Goal: Task Accomplishment & Management: Manage account settings

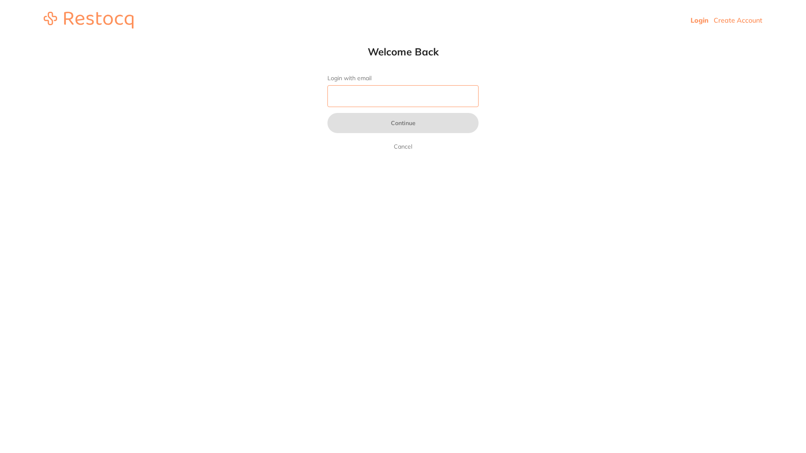
click at [397, 91] on input "Login with email" at bounding box center [402, 96] width 151 height 22
type input "[PERSON_NAME][EMAIL_ADDRESS][PERSON_NAME][DOMAIN_NAME]"
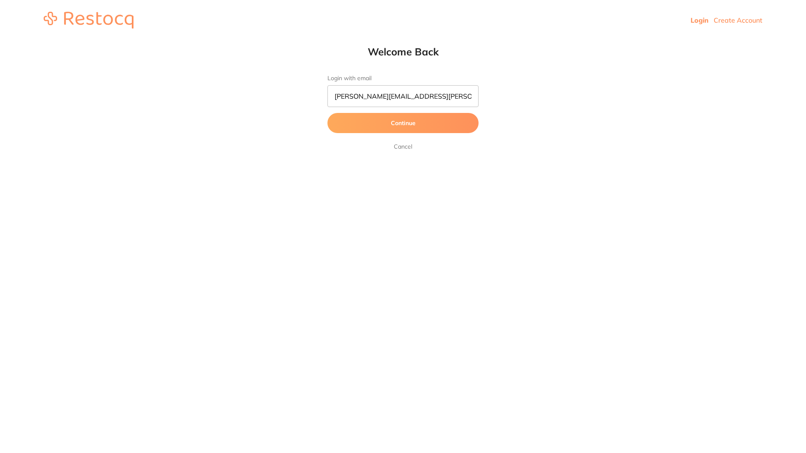
click at [399, 126] on button "Continue" at bounding box center [402, 123] width 151 height 20
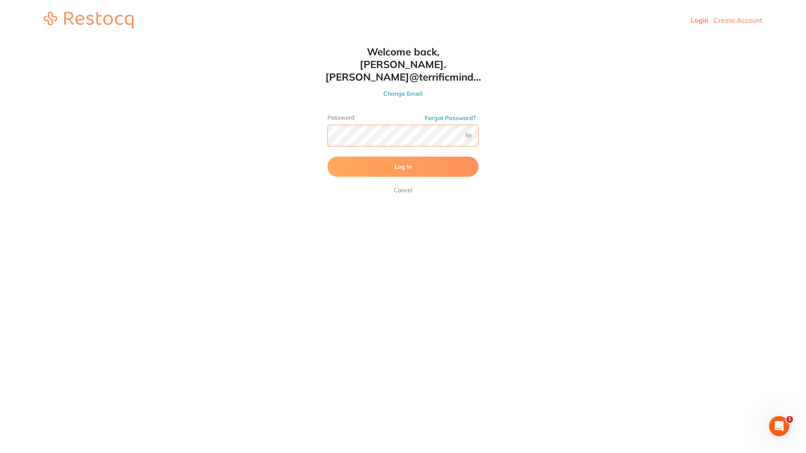
click at [327, 157] on button "Log In" at bounding box center [402, 167] width 151 height 20
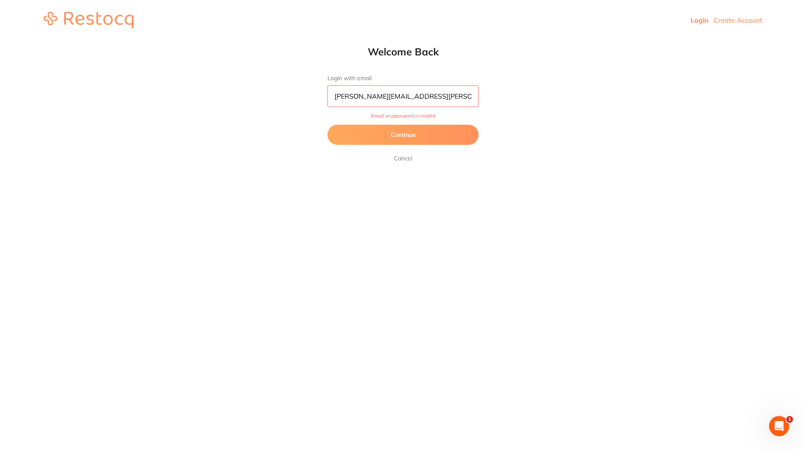
click at [385, 133] on button "Continue" at bounding box center [402, 135] width 151 height 20
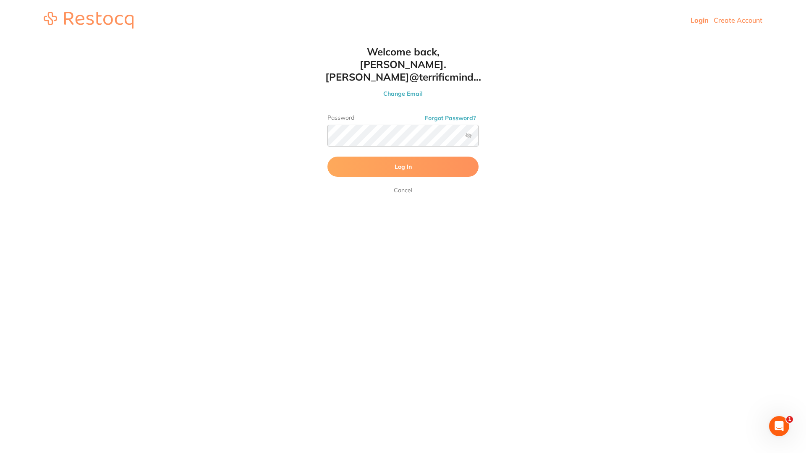
click at [467, 132] on label at bounding box center [468, 135] width 7 height 7
click at [479, 138] on input "checkbox" at bounding box center [479, 138] width 0 height 0
click at [368, 157] on button "Log In" at bounding box center [402, 167] width 151 height 20
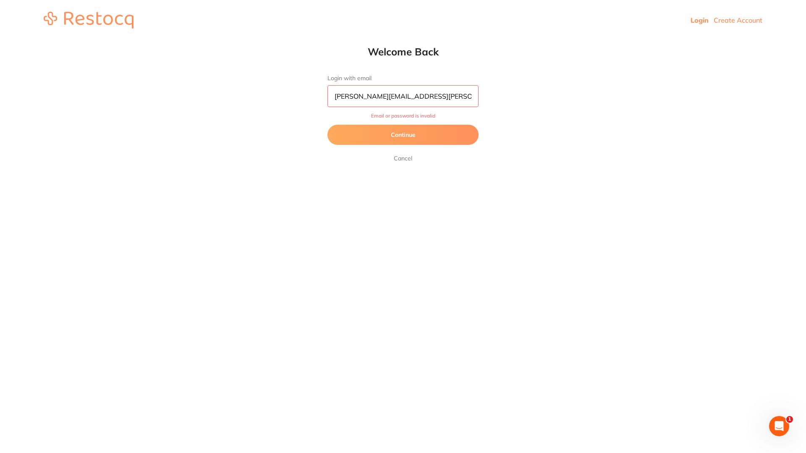
click at [377, 141] on button "Continue" at bounding box center [402, 135] width 151 height 20
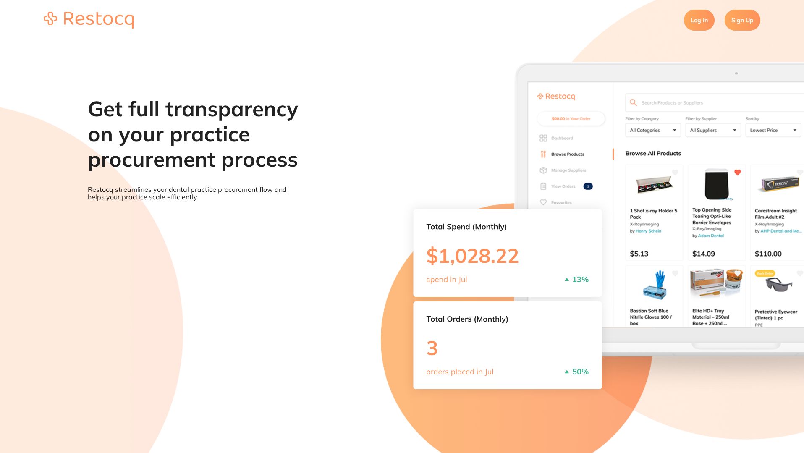
click at [696, 18] on link "Log In" at bounding box center [699, 20] width 31 height 21
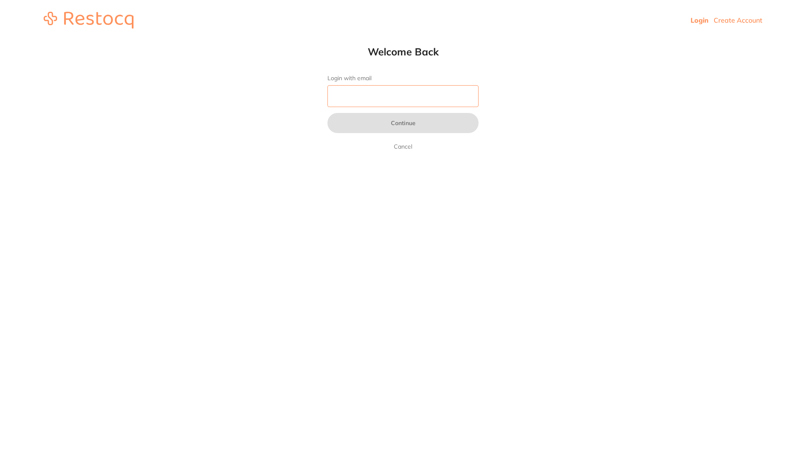
click at [408, 99] on input "Login with email" at bounding box center [402, 96] width 151 height 22
type input "[PERSON_NAME][EMAIL_ADDRESS][PERSON_NAME][DOMAIN_NAME]"
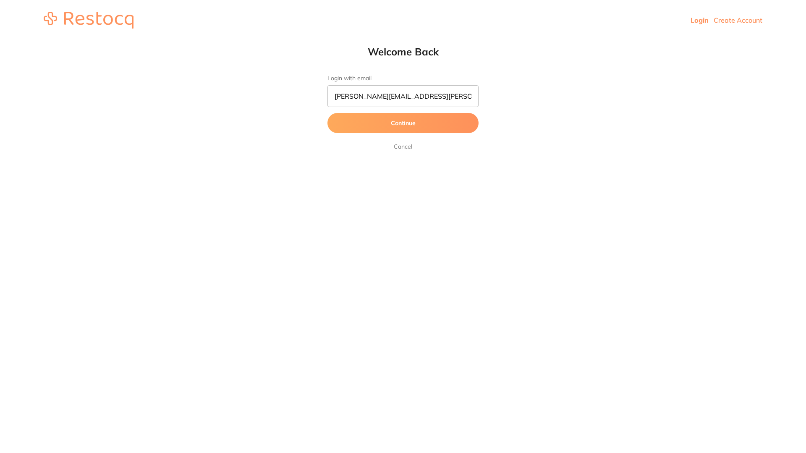
click at [376, 124] on button "Continue" at bounding box center [402, 123] width 151 height 20
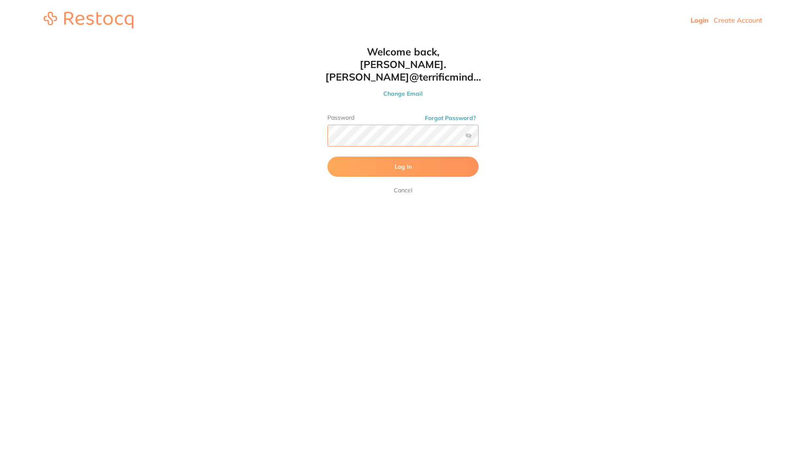
click at [327, 157] on button "Log In" at bounding box center [402, 167] width 151 height 20
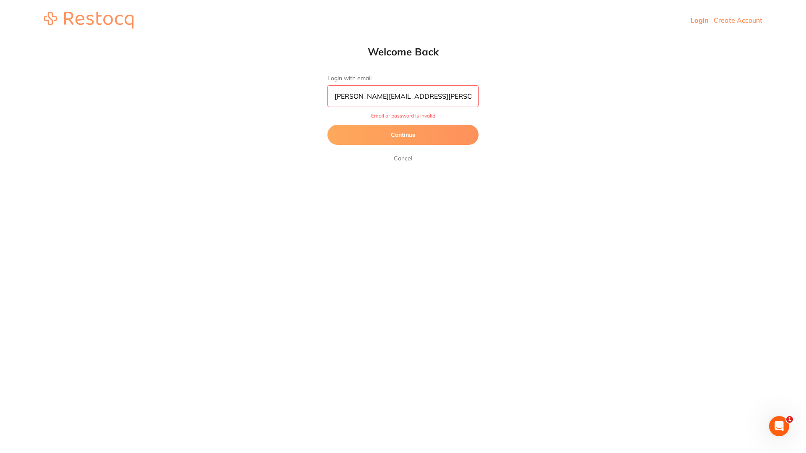
click at [407, 97] on input "[PERSON_NAME][EMAIL_ADDRESS][PERSON_NAME][DOMAIN_NAME]" at bounding box center [402, 96] width 151 height 22
click at [389, 130] on button "Continue" at bounding box center [402, 135] width 151 height 20
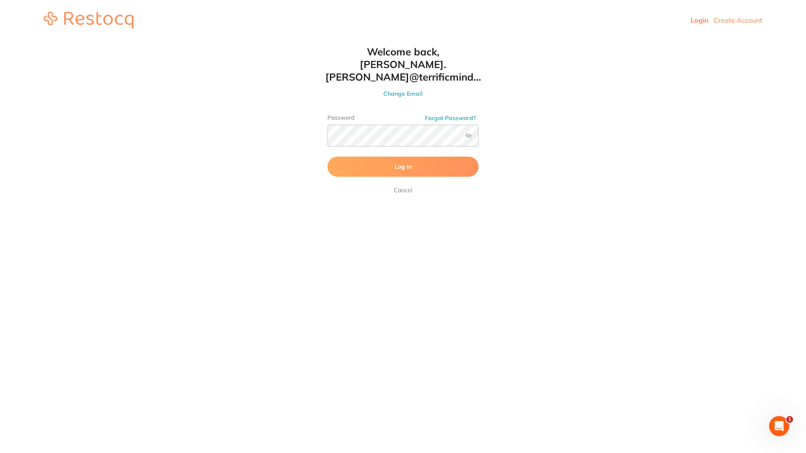
click at [399, 185] on link "Cancel" at bounding box center [403, 190] width 22 height 10
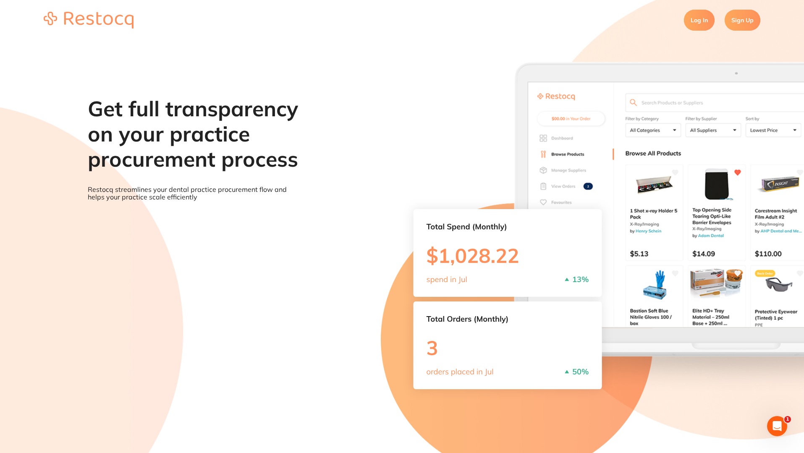
click at [693, 22] on link "Log In" at bounding box center [699, 20] width 31 height 21
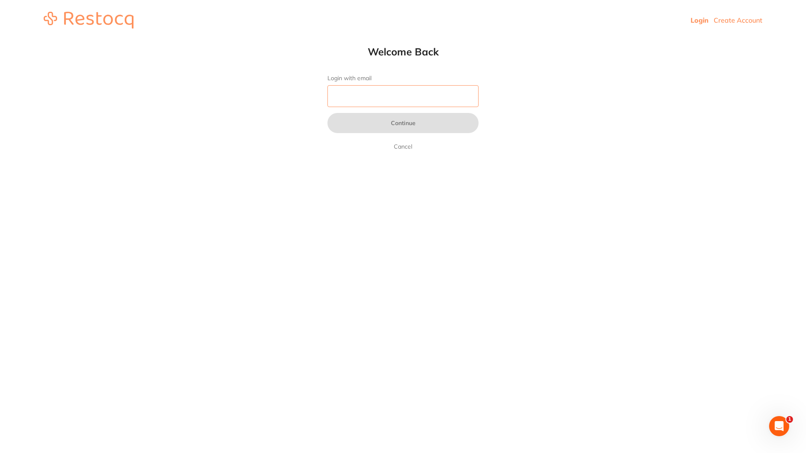
click at [427, 99] on input "Login with email" at bounding box center [402, 96] width 151 height 22
paste input "[PERSON_NAME][EMAIL_ADDRESS][PERSON_NAME][DOMAIN_NAME]"
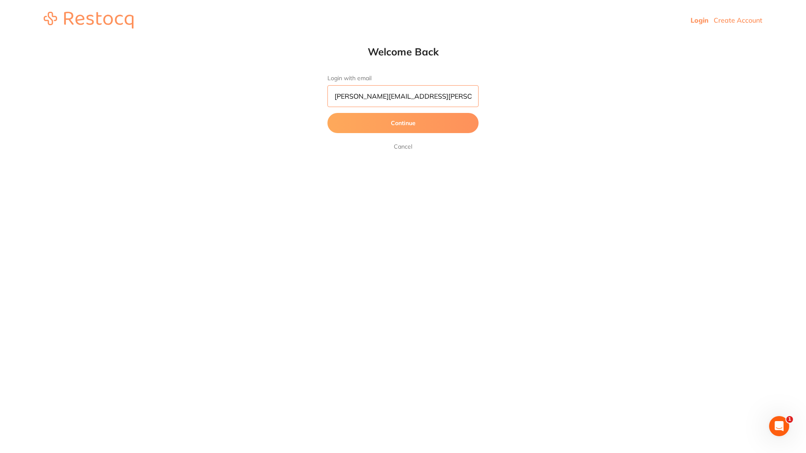
type input "[PERSON_NAME][EMAIL_ADDRESS][PERSON_NAME][DOMAIN_NAME]"
click at [405, 123] on button "Continue" at bounding box center [402, 123] width 151 height 20
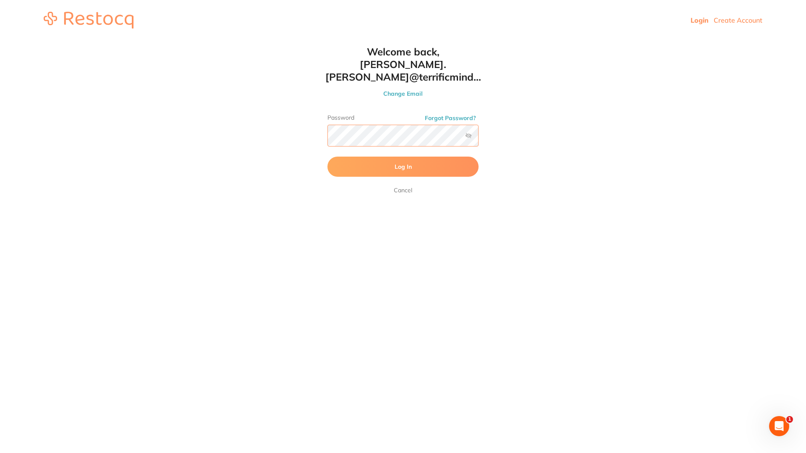
click at [327, 157] on button "Log In" at bounding box center [402, 167] width 151 height 20
